Goal: Task Accomplishment & Management: Manage account settings

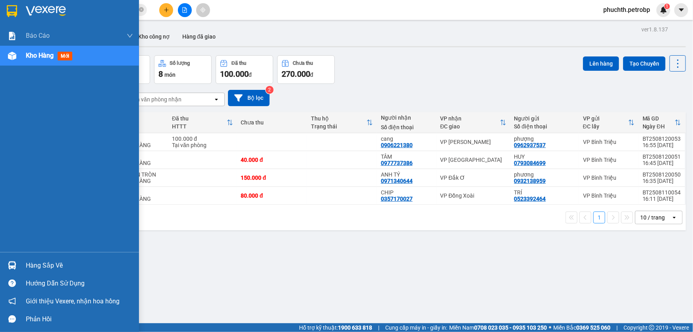
click at [21, 265] on div "Hàng sắp về" at bounding box center [69, 265] width 139 height 18
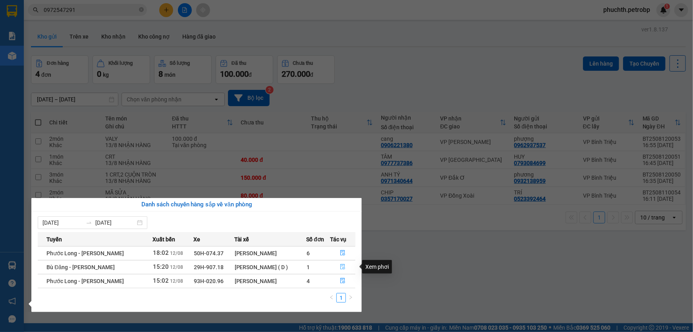
drag, startPoint x: 342, startPoint y: 265, endPoint x: 182, endPoint y: 244, distance: 160.8
click at [342, 266] on icon "file-done" at bounding box center [343, 267] width 6 height 6
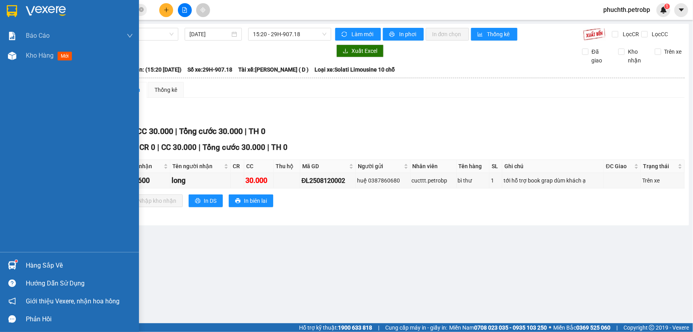
click at [20, 260] on div "Hàng sắp về" at bounding box center [69, 265] width 139 height 18
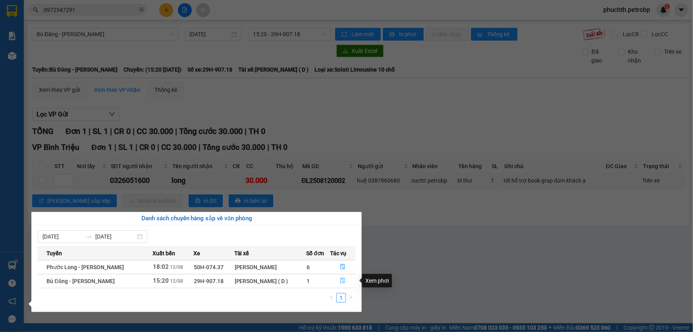
click at [335, 278] on button "button" at bounding box center [343, 281] width 25 height 13
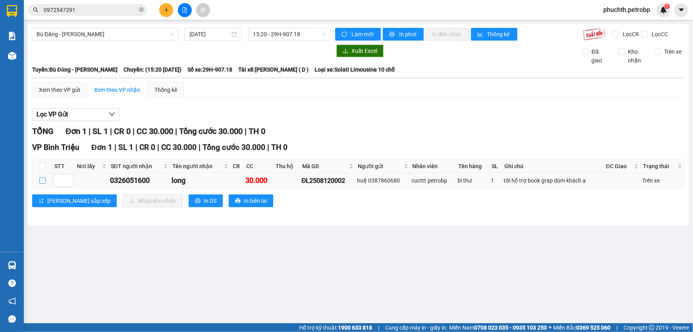
click at [45, 178] on input "checkbox" at bounding box center [42, 180] width 6 height 6
checkbox input "true"
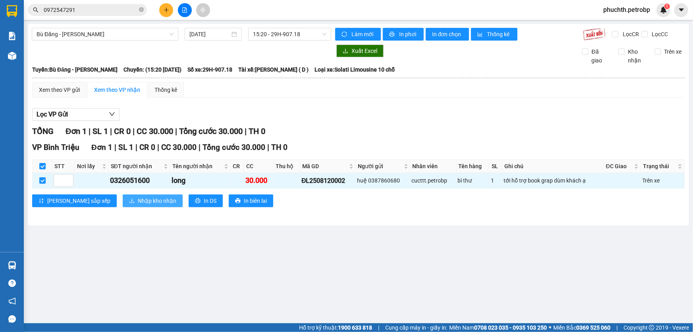
click at [138, 198] on span "Nhập kho nhận" at bounding box center [157, 200] width 39 height 9
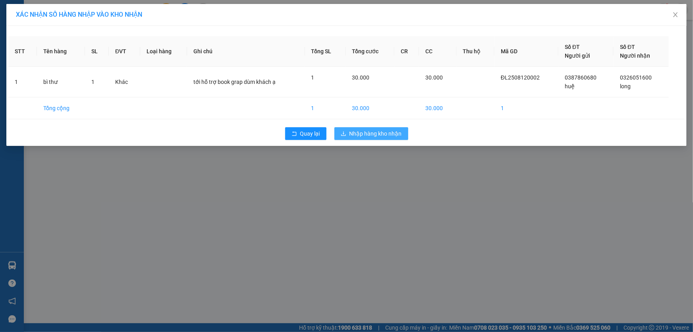
click at [350, 135] on span "Nhập hàng kho nhận" at bounding box center [376, 133] width 52 height 9
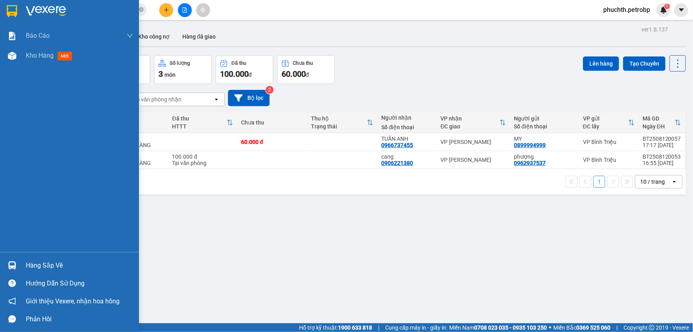
click at [14, 256] on div "Hàng sắp về" at bounding box center [69, 265] width 139 height 18
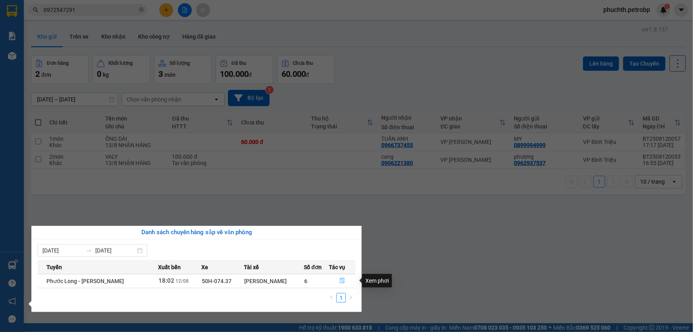
click at [344, 275] on button "button" at bounding box center [343, 281] width 26 height 13
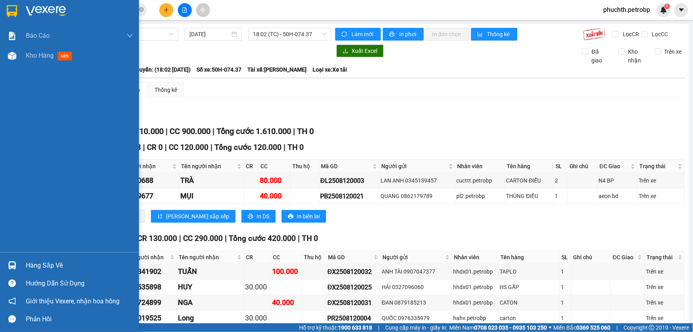
click at [4, 257] on div "Hàng sắp về" at bounding box center [69, 265] width 139 height 18
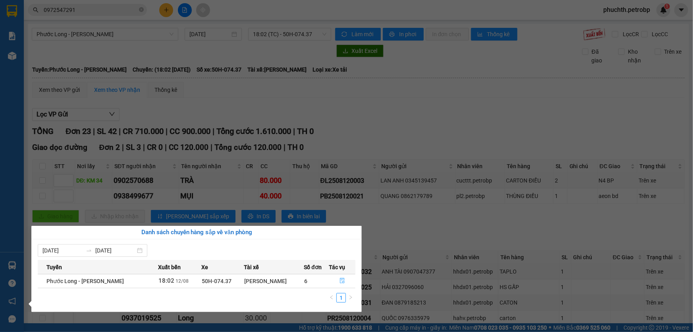
click at [348, 280] on button "button" at bounding box center [343, 281] width 26 height 13
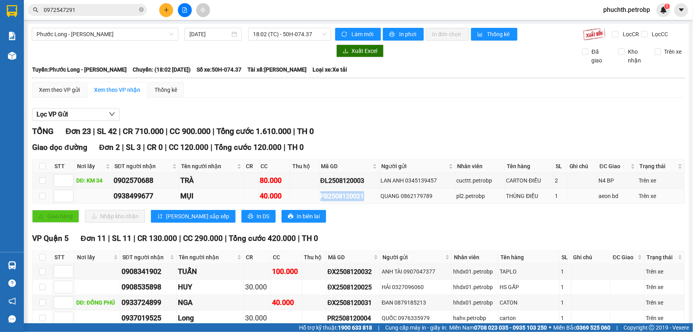
drag, startPoint x: 318, startPoint y: 194, endPoint x: 370, endPoint y: 196, distance: 51.7
click at [370, 196] on tr "0938499677 MỤI 40.000 PB2508120021 QUANG 0862179789 pl2.petrobp THÙNG ĐIỀU 1 ae…" at bounding box center [359, 195] width 652 height 15
copy div "PB2508120021"
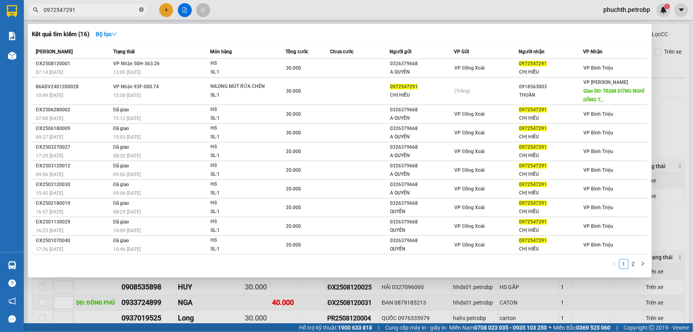
click at [141, 11] on icon "close-circle" at bounding box center [141, 9] width 5 height 5
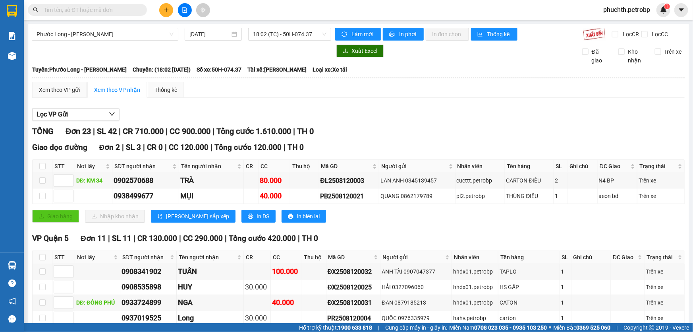
paste input "PB2508120021"
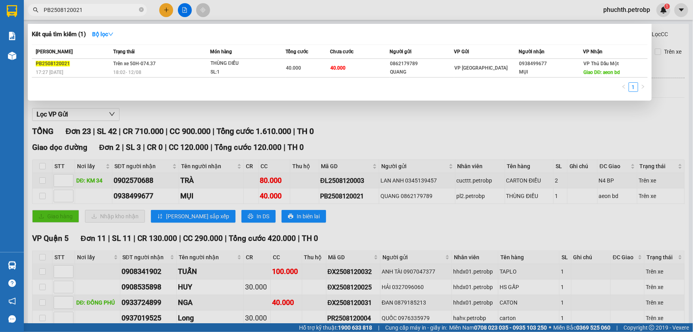
type input "PB2508120021"
click at [373, 124] on div at bounding box center [346, 166] width 693 height 332
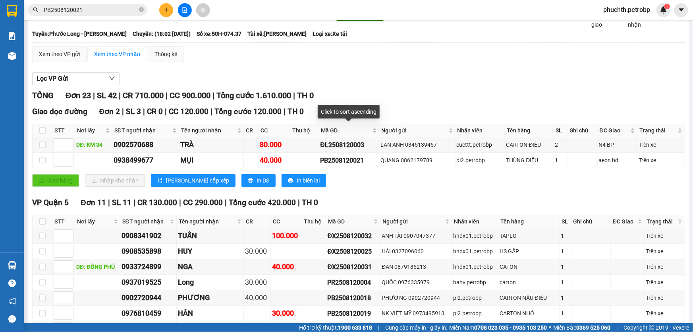
scroll to position [144, 0]
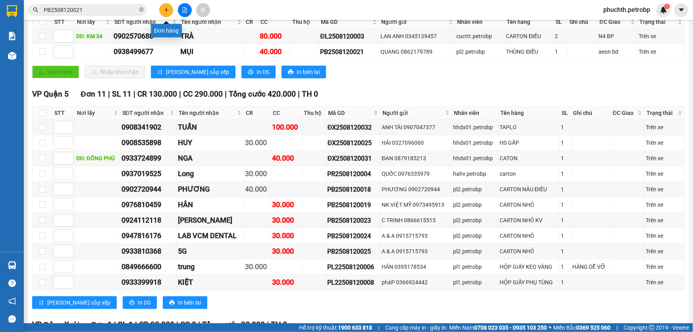
click at [170, 11] on button at bounding box center [166, 10] width 14 height 14
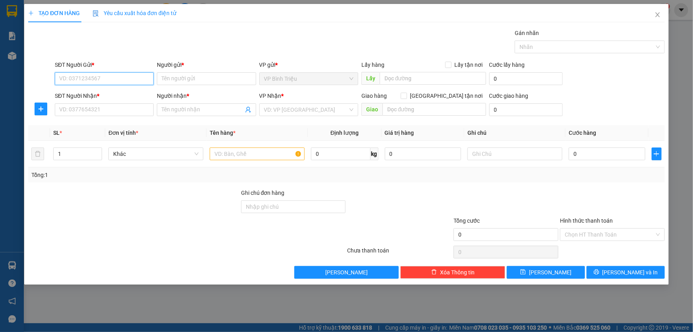
type input "0"
drag, startPoint x: 664, startPoint y: 14, endPoint x: 432, endPoint y: 0, distance: 233.2
click at [664, 14] on span "Close" at bounding box center [658, 15] width 22 height 22
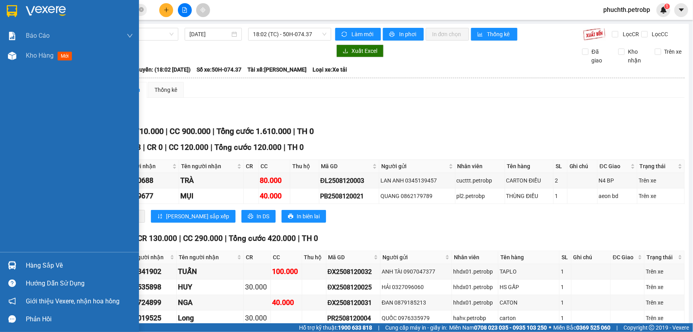
click at [18, 262] on div at bounding box center [12, 265] width 14 height 14
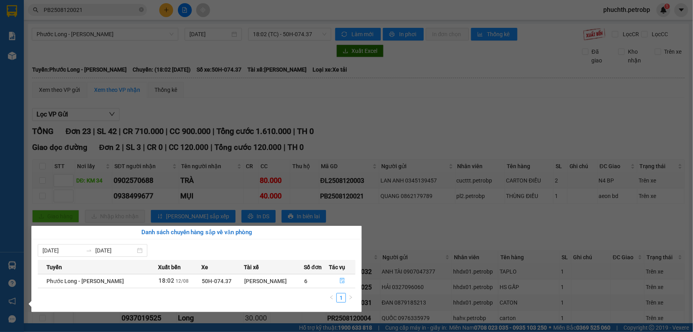
click at [333, 282] on button "button" at bounding box center [343, 281] width 26 height 13
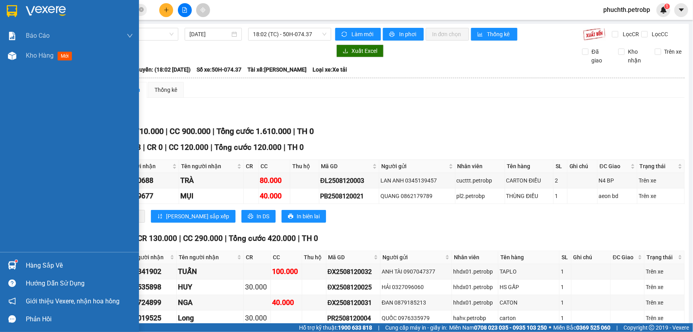
click at [17, 269] on div at bounding box center [12, 265] width 14 height 14
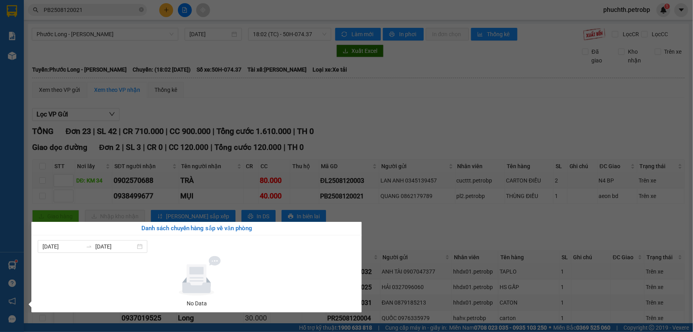
click at [308, 103] on section "Kết quả tìm kiếm ( 1 ) Bộ lọc Mã ĐH Trạng thái Món hàng Tổng cước Chưa cước Ngư…" at bounding box center [346, 166] width 693 height 332
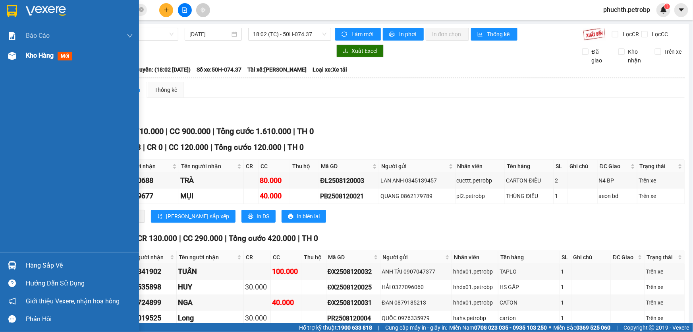
click at [26, 60] on div "Kho hàng mới" at bounding box center [51, 55] width 50 height 10
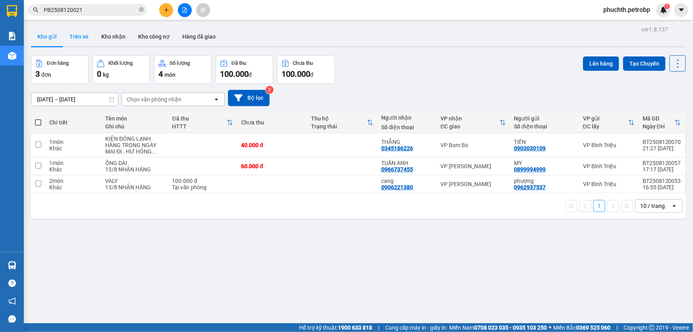
click at [84, 37] on button "Trên xe" at bounding box center [79, 36] width 32 height 19
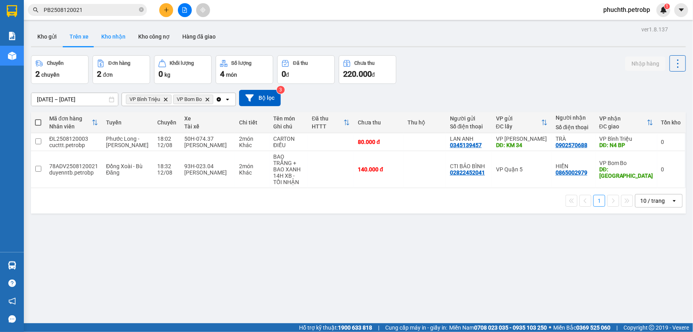
click at [112, 40] on button "Kho nhận" at bounding box center [113, 36] width 37 height 19
type input "[DATE] – [DATE]"
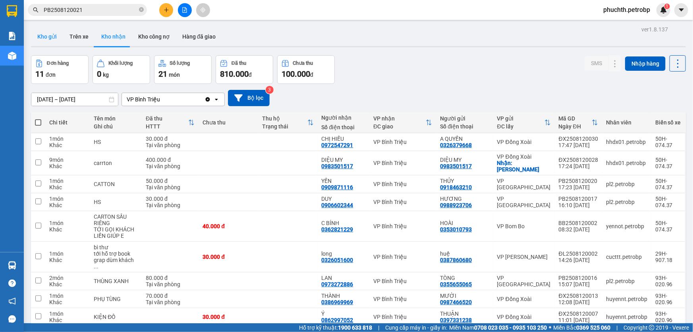
click at [49, 41] on button "Kho gửi" at bounding box center [47, 36] width 32 height 19
